Goal: Task Accomplishment & Management: Complete application form

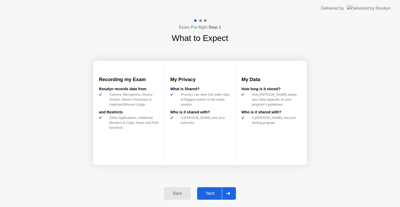
click at [213, 194] on div "Next" at bounding box center [210, 193] width 23 height 5
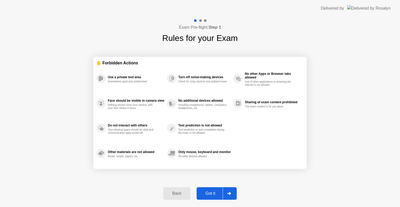
click at [212, 193] on div "Got it" at bounding box center [210, 193] width 24 height 5
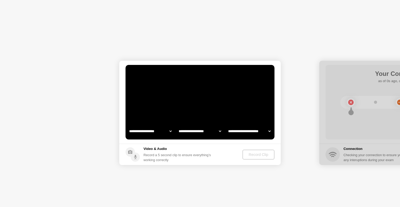
select select "**********"
select select "*******"
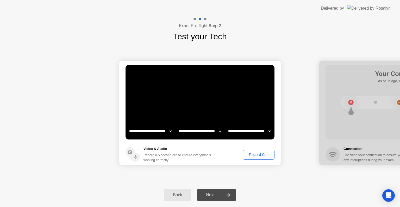
click at [255, 154] on div "Record Clip" at bounding box center [259, 154] width 28 height 4
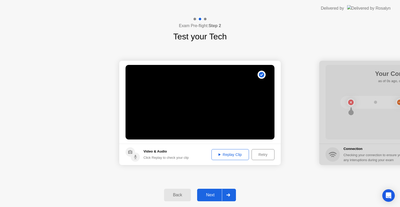
click at [211, 197] on div "Next" at bounding box center [210, 194] width 23 height 5
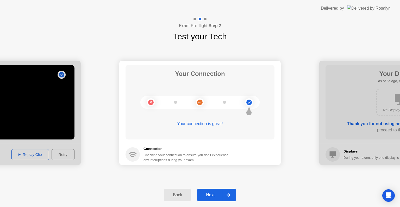
click at [213, 192] on div "Next" at bounding box center [210, 194] width 23 height 5
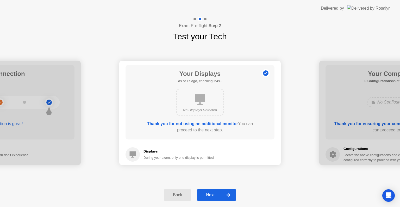
click at [215, 193] on div "Next" at bounding box center [210, 194] width 23 height 5
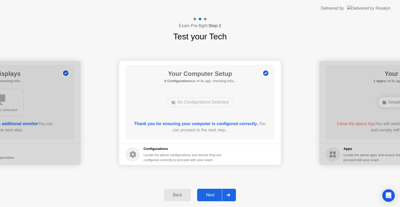
click at [215, 193] on div "Next" at bounding box center [210, 194] width 23 height 5
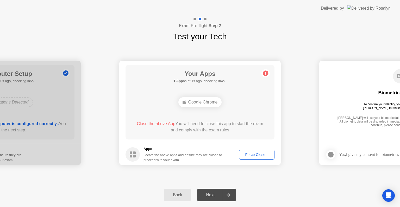
click at [261, 152] on div "Force Close..." at bounding box center [257, 154] width 32 height 4
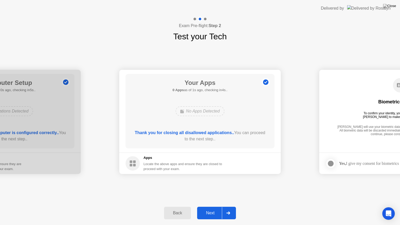
click at [209, 206] on button "Next" at bounding box center [216, 213] width 39 height 12
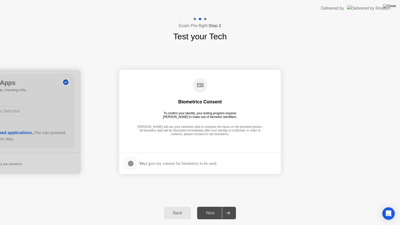
click at [132, 162] on div at bounding box center [131, 163] width 6 height 6
click at [205, 206] on div "Next" at bounding box center [210, 213] width 23 height 5
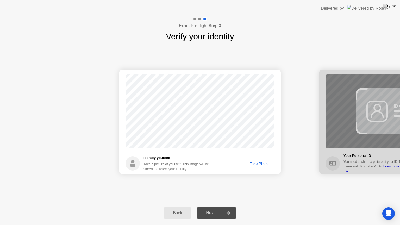
click at [257, 164] on div "Take Photo" at bounding box center [258, 163] width 27 height 4
click at [208, 206] on div "Next" at bounding box center [210, 213] width 23 height 5
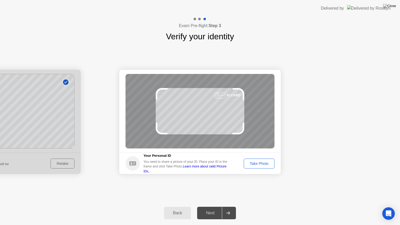
click at [259, 162] on div "Take Photo" at bounding box center [258, 163] width 27 height 4
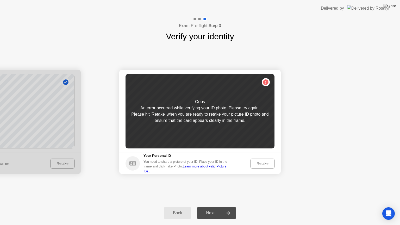
drag, startPoint x: 260, startPoint y: 166, endPoint x: 258, endPoint y: 163, distance: 3.0
click at [258, 163] on div "Retake" at bounding box center [262, 163] width 20 height 4
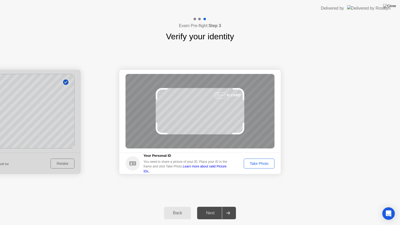
click at [254, 163] on div "Take Photo" at bounding box center [258, 163] width 27 height 4
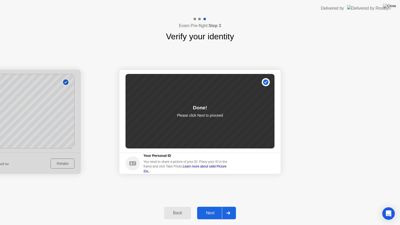
click at [210, 206] on div "Next" at bounding box center [210, 213] width 23 height 5
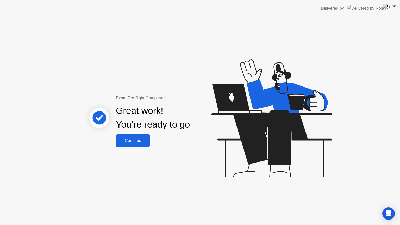
click at [137, 141] on div "Continue" at bounding box center [132, 140] width 31 height 5
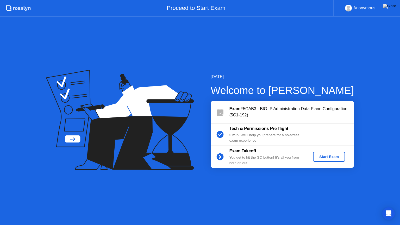
click at [340, 155] on div "Start Exam" at bounding box center [329, 157] width 28 height 4
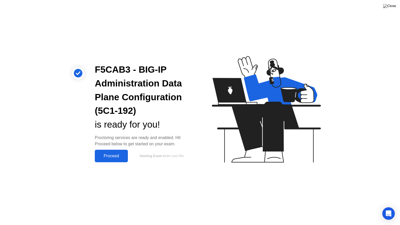
click at [104, 154] on div "Proceed" at bounding box center [111, 156] width 30 height 5
